Goal: Task Accomplishment & Management: Use online tool/utility

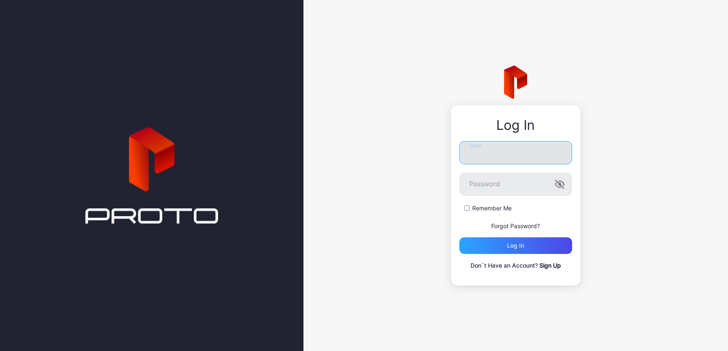
click at [515, 151] on input "Email" at bounding box center [515, 152] width 113 height 23
type input "**********"
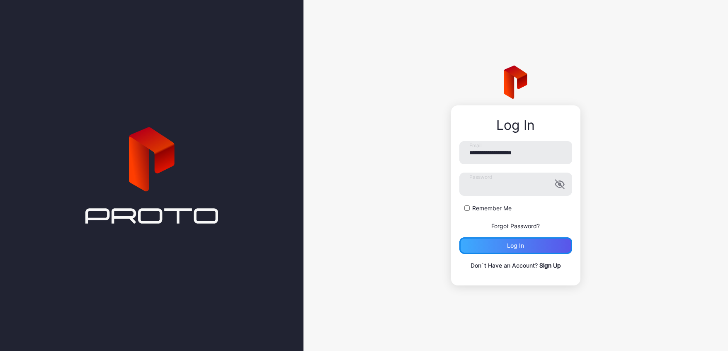
click at [506, 248] on div "Log in" at bounding box center [515, 245] width 113 height 17
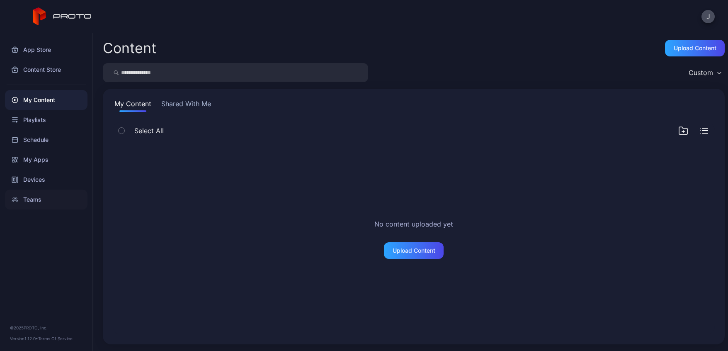
click at [31, 195] on div "Teams" at bounding box center [46, 199] width 82 height 20
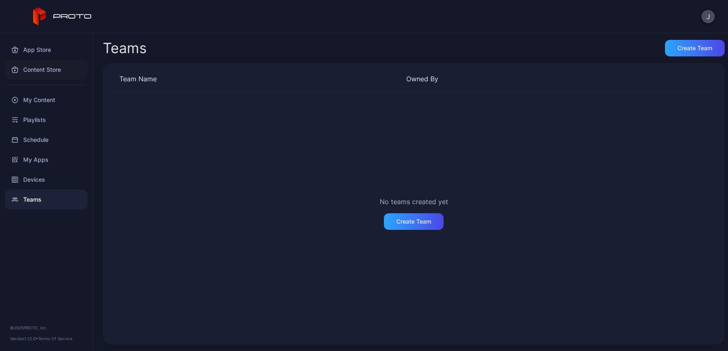
click at [29, 69] on div "Content Store" at bounding box center [46, 70] width 82 height 20
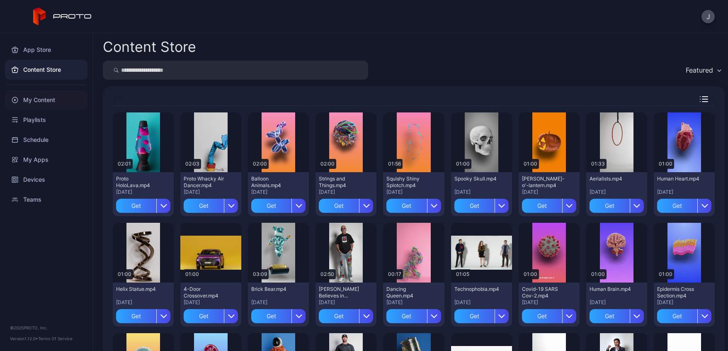
click at [45, 102] on div "My Content" at bounding box center [46, 100] width 82 height 20
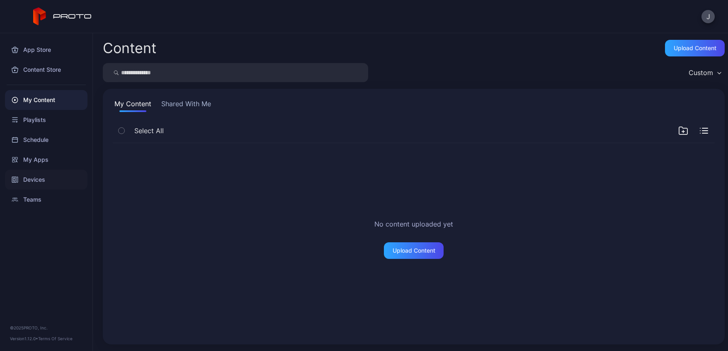
click at [31, 177] on div "Devices" at bounding box center [46, 180] width 82 height 20
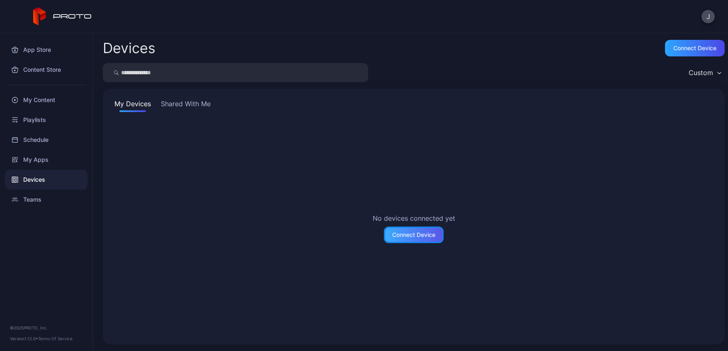
click at [413, 234] on div "Connect Device" at bounding box center [413, 234] width 43 height 7
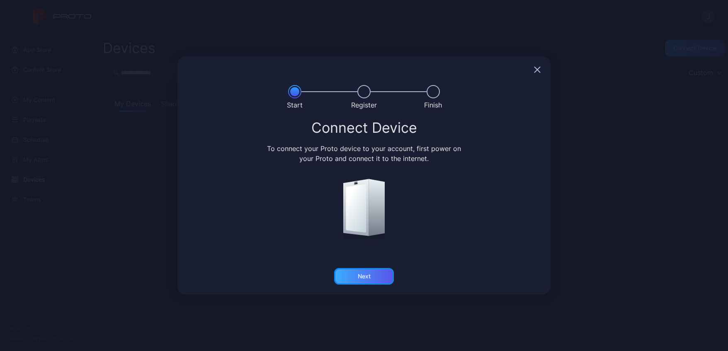
click at [363, 276] on div "Next" at bounding box center [364, 276] width 13 height 7
